Goal: Task Accomplishment & Management: Manage account settings

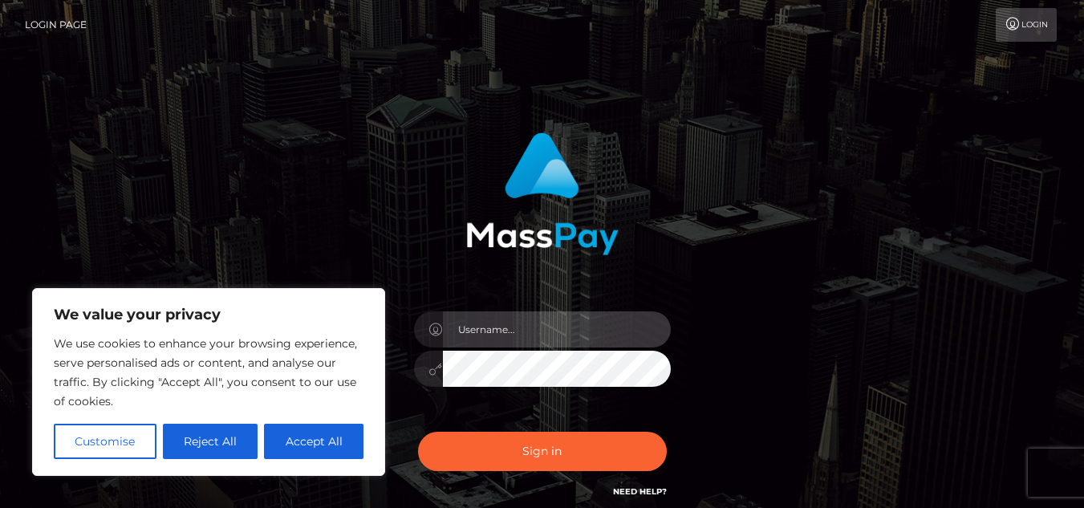
click at [486, 323] on input "text" at bounding box center [557, 329] width 228 height 36
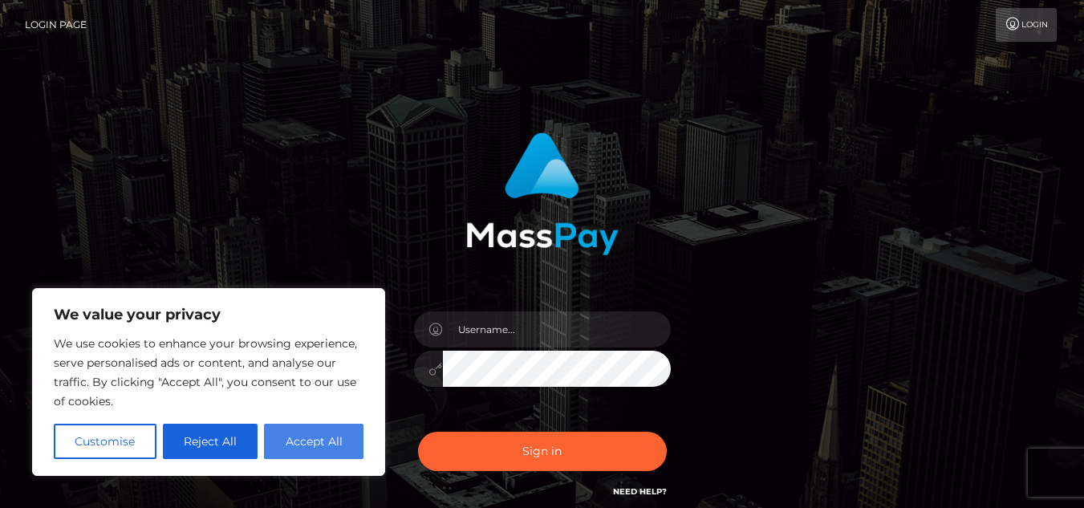
click at [318, 444] on button "Accept All" at bounding box center [313, 441] width 99 height 35
checkbox input "true"
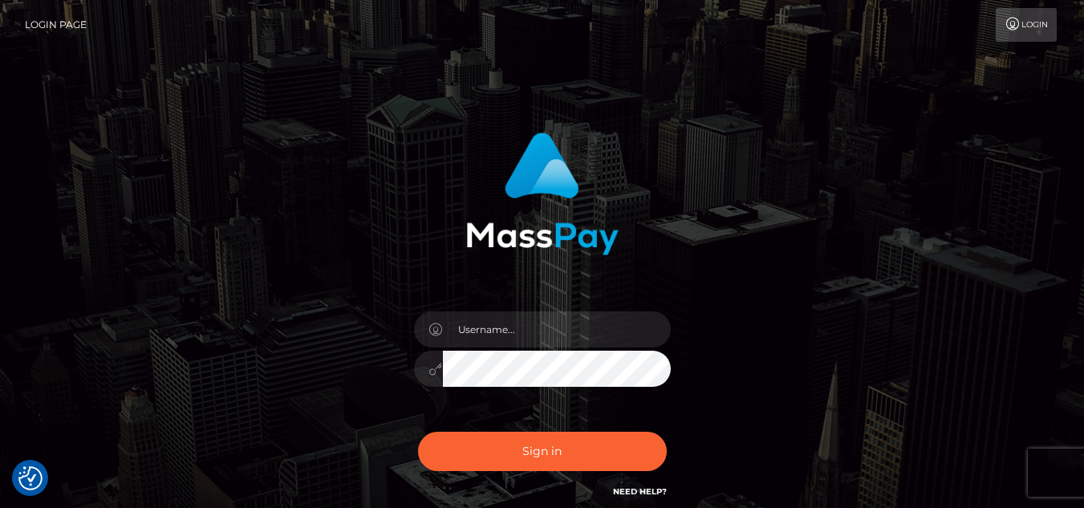
click at [318, 444] on div "Sign in" at bounding box center [542, 324] width 915 height 408
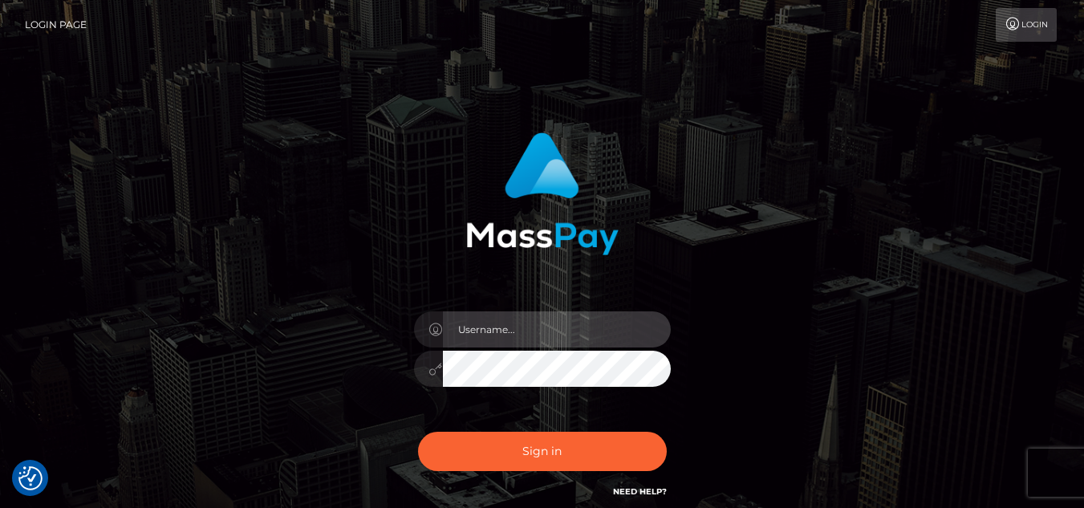
click at [481, 330] on input "text" at bounding box center [557, 329] width 228 height 36
type input "tilly.shygirl@outlook.com"
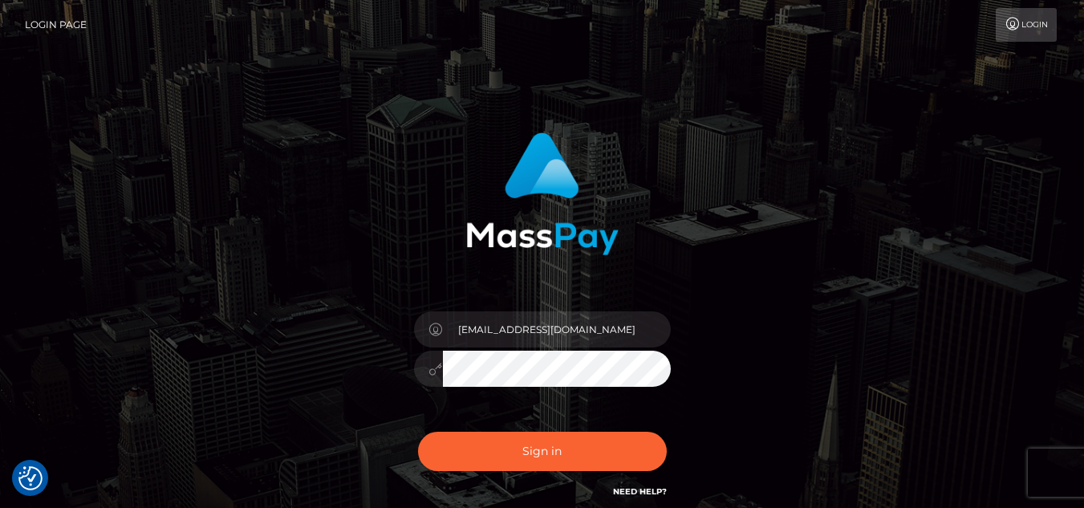
click at [418, 432] on button "Sign in" at bounding box center [542, 451] width 249 height 39
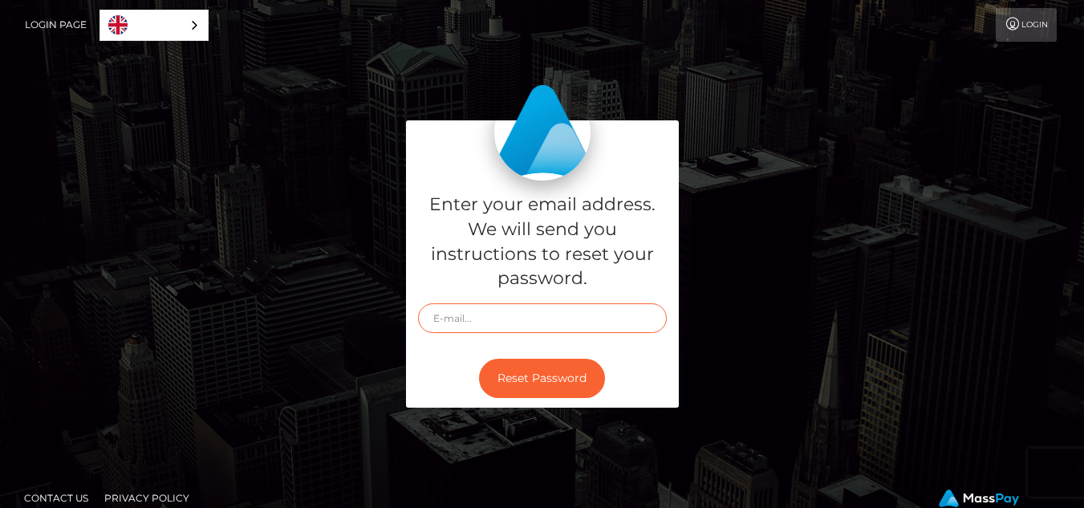
click at [533, 319] on input "text" at bounding box center [542, 318] width 249 height 30
type input "tilly."
click at [1042, 21] on link "Login" at bounding box center [1026, 25] width 61 height 34
